Goal: Information Seeking & Learning: Compare options

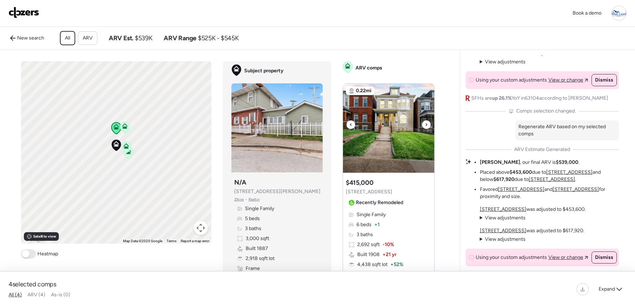
click at [420, 127] on img at bounding box center [388, 128] width 91 height 89
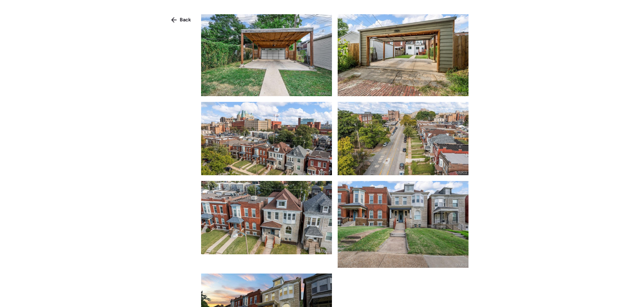
scroll to position [2402, 0]
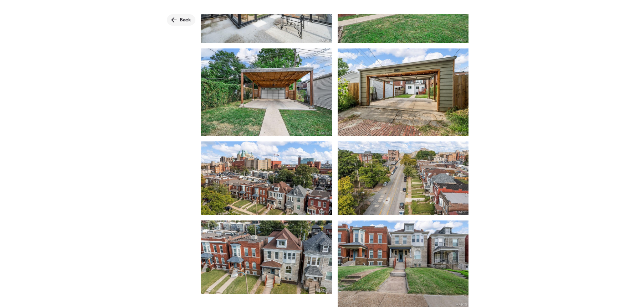
click at [184, 20] on span "Back" at bounding box center [185, 19] width 11 height 7
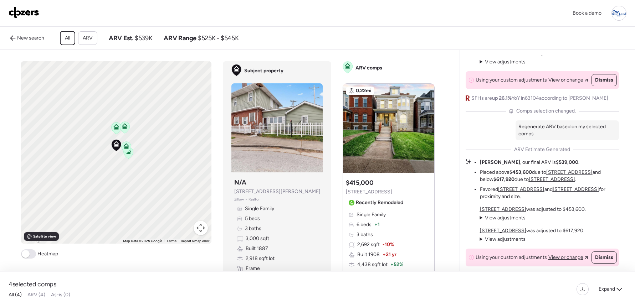
scroll to position [1, 0]
drag, startPoint x: 149, startPoint y: 149, endPoint x: 157, endPoint y: 149, distance: 8.6
click at [159, 148] on div "To activate drag with keyboard, press Alt + Enter. Once in keyboard drag state,…" at bounding box center [116, 152] width 190 height 182
click at [112, 156] on icon at bounding box center [117, 150] width 10 height 12
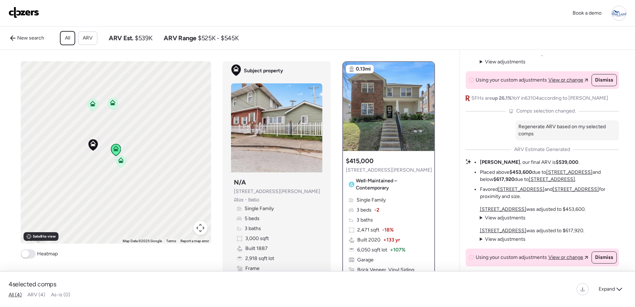
click at [114, 157] on div at bounding box center [116, 150] width 10 height 13
click at [118, 163] on icon at bounding box center [121, 161] width 6 height 6
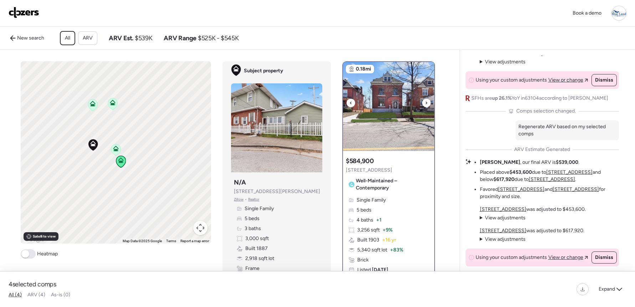
click at [425, 107] on icon at bounding box center [426, 103] width 3 height 9
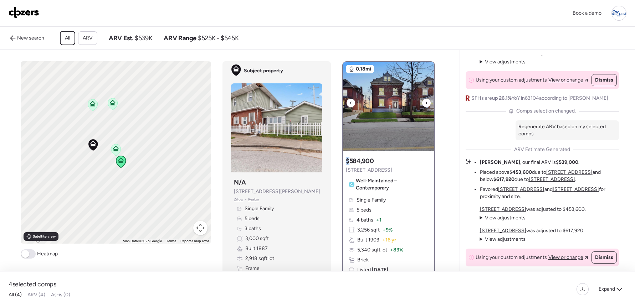
click at [425, 107] on icon at bounding box center [426, 103] width 3 height 9
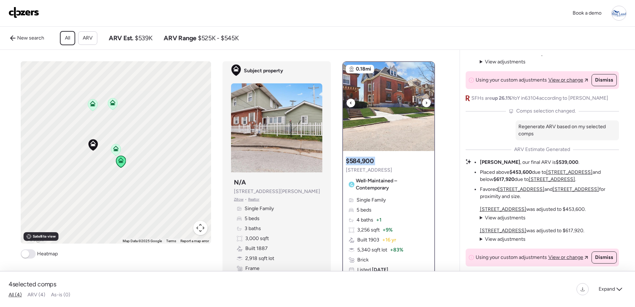
click at [425, 107] on icon at bounding box center [426, 103] width 3 height 9
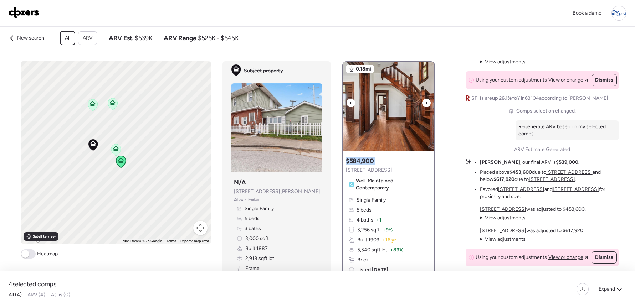
click at [425, 107] on icon at bounding box center [426, 103] width 3 height 9
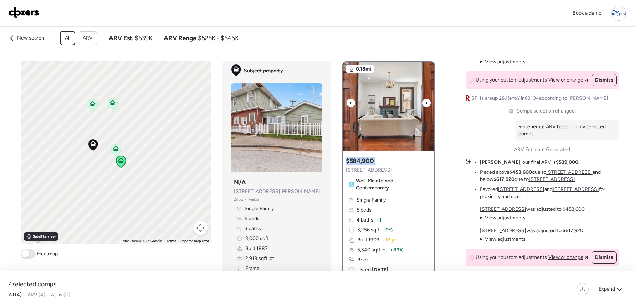
click at [425, 107] on icon at bounding box center [426, 103] width 3 height 9
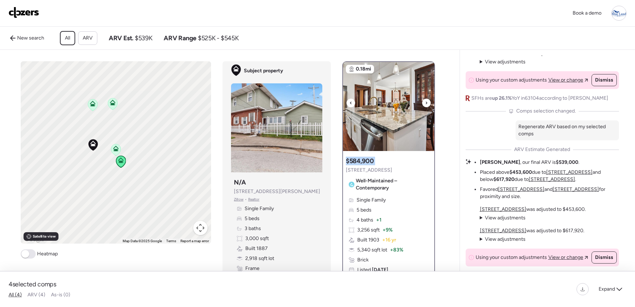
click at [425, 107] on icon at bounding box center [426, 103] width 3 height 9
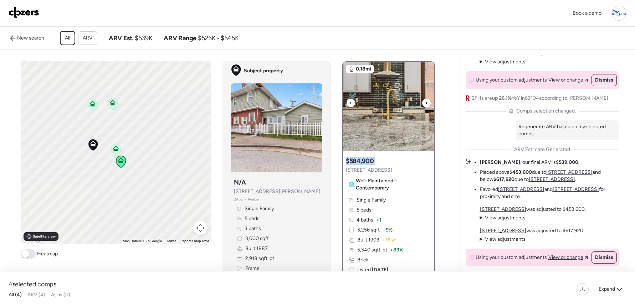
click at [425, 107] on icon at bounding box center [426, 103] width 3 height 9
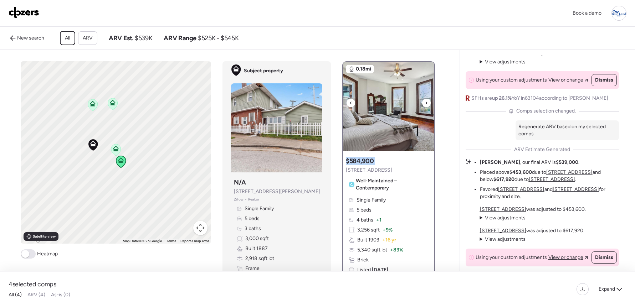
click at [425, 107] on icon at bounding box center [426, 103] width 3 height 9
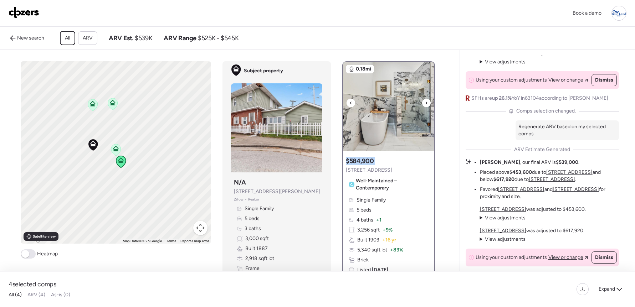
click at [425, 107] on icon at bounding box center [426, 103] width 3 height 9
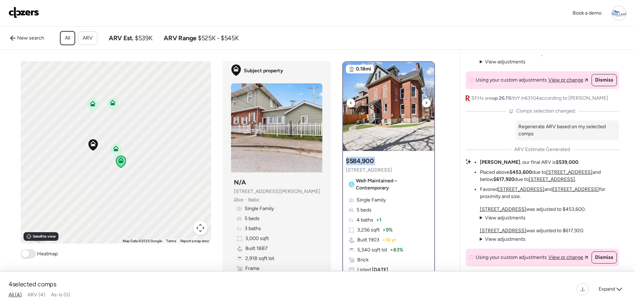
click at [425, 107] on icon at bounding box center [426, 103] width 3 height 9
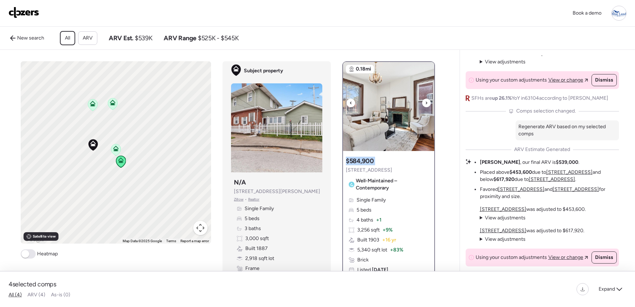
click at [425, 107] on icon at bounding box center [426, 103] width 3 height 9
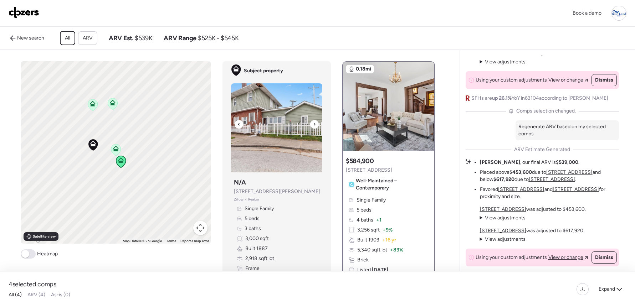
click at [313, 128] on icon at bounding box center [314, 124] width 3 height 9
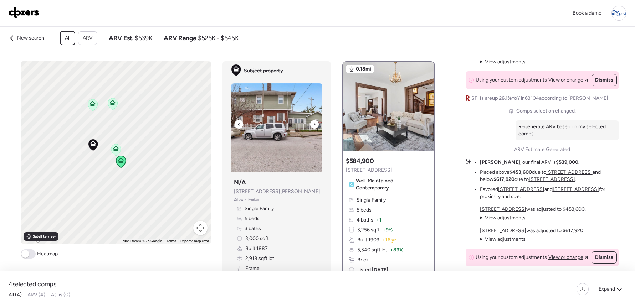
click at [313, 128] on icon at bounding box center [314, 124] width 3 height 9
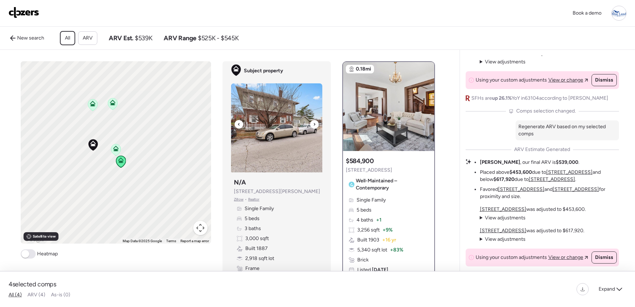
click at [313, 128] on icon at bounding box center [314, 124] width 3 height 9
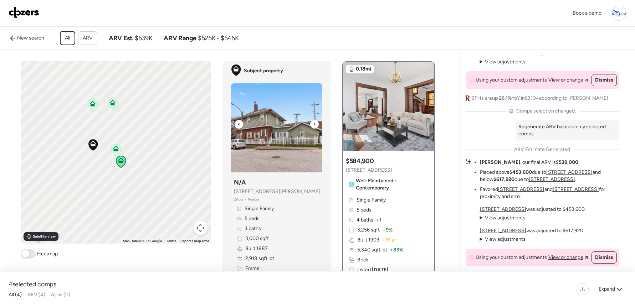
click at [313, 128] on icon at bounding box center [314, 124] width 3 height 9
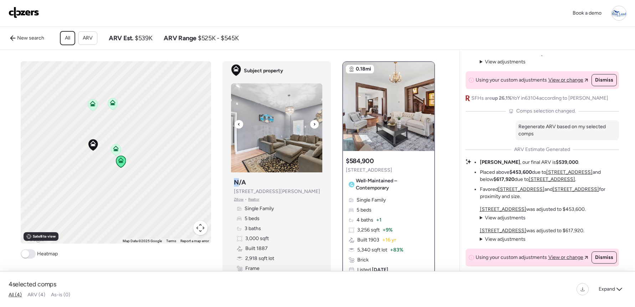
click at [314, 125] on icon at bounding box center [314, 124] width 1 height 2
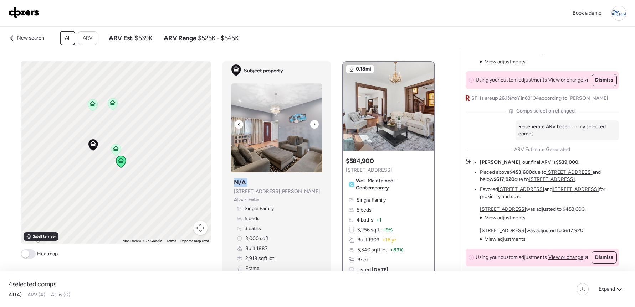
click at [314, 125] on icon at bounding box center [314, 124] width 1 height 2
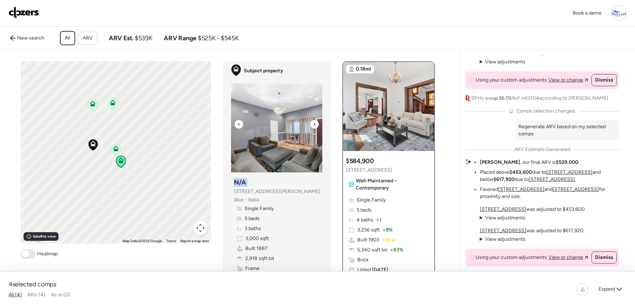
click at [314, 125] on icon at bounding box center [314, 124] width 1 height 2
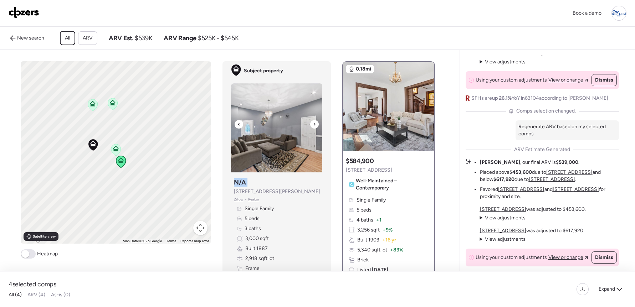
click at [314, 125] on icon at bounding box center [314, 124] width 1 height 2
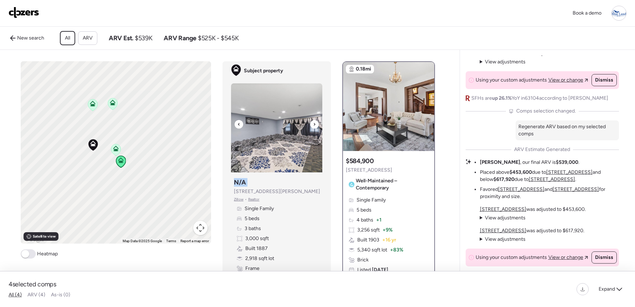
click at [314, 125] on icon at bounding box center [314, 124] width 1 height 2
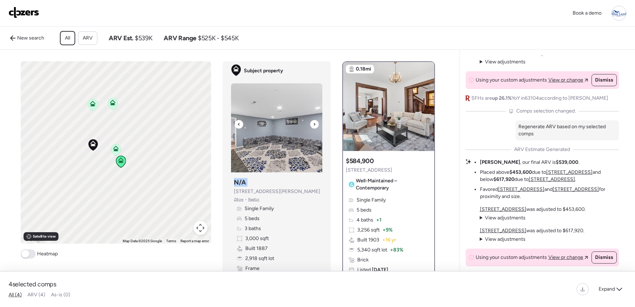
click at [314, 125] on icon at bounding box center [314, 124] width 1 height 2
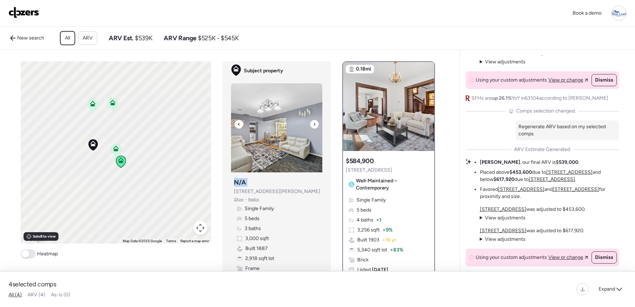
click at [314, 125] on icon at bounding box center [314, 124] width 1 height 2
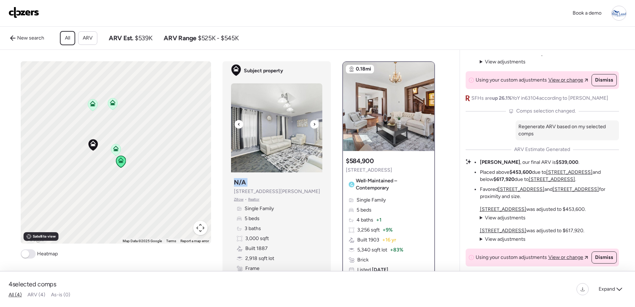
click at [314, 125] on icon at bounding box center [314, 124] width 1 height 2
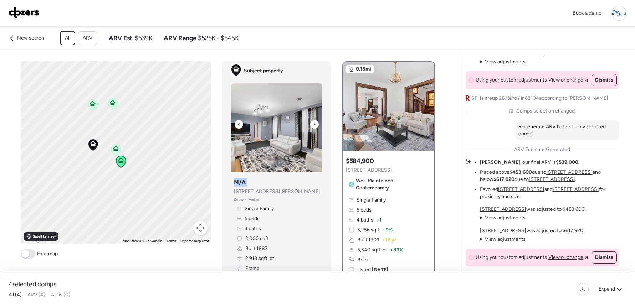
click at [314, 125] on icon at bounding box center [314, 124] width 1 height 2
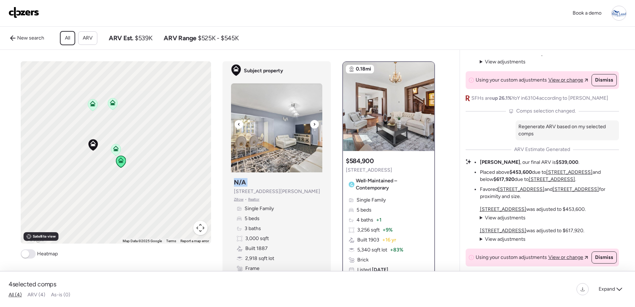
click at [314, 125] on icon at bounding box center [314, 124] width 1 height 2
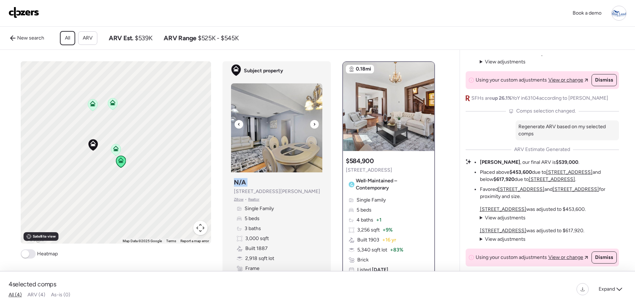
click at [314, 125] on icon at bounding box center [314, 124] width 1 height 2
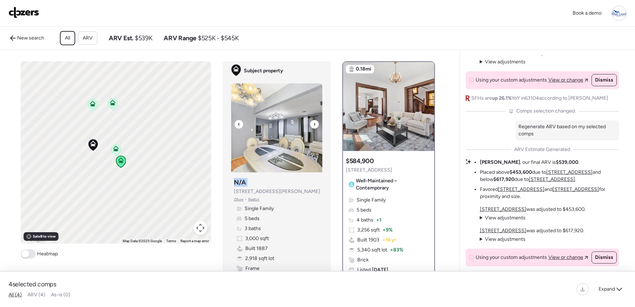
click at [314, 125] on icon at bounding box center [314, 124] width 1 height 2
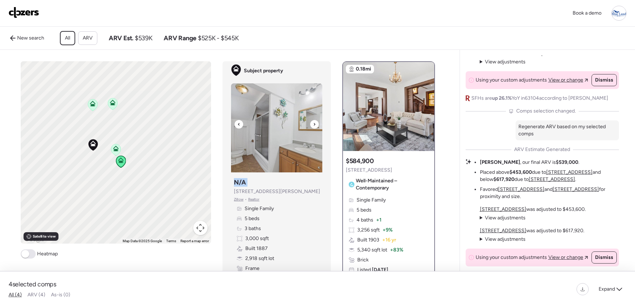
click at [314, 125] on icon at bounding box center [314, 124] width 1 height 2
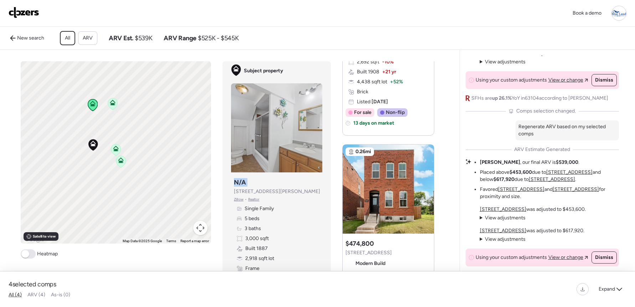
scroll to position [448, 0]
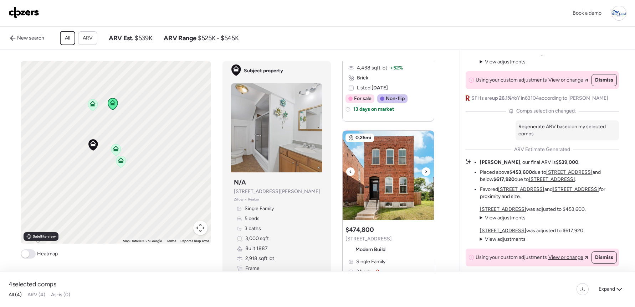
click at [428, 176] on div at bounding box center [426, 172] width 9 height 9
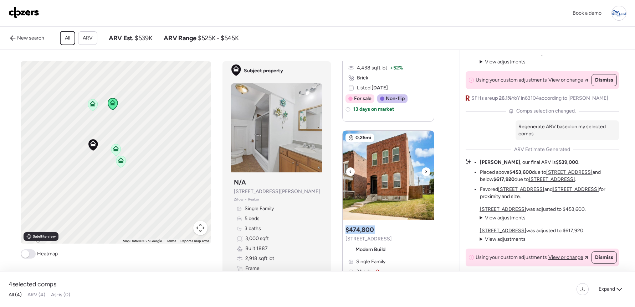
click at [428, 176] on div at bounding box center [426, 172] width 9 height 9
